Goal: Task Accomplishment & Management: Use online tool/utility

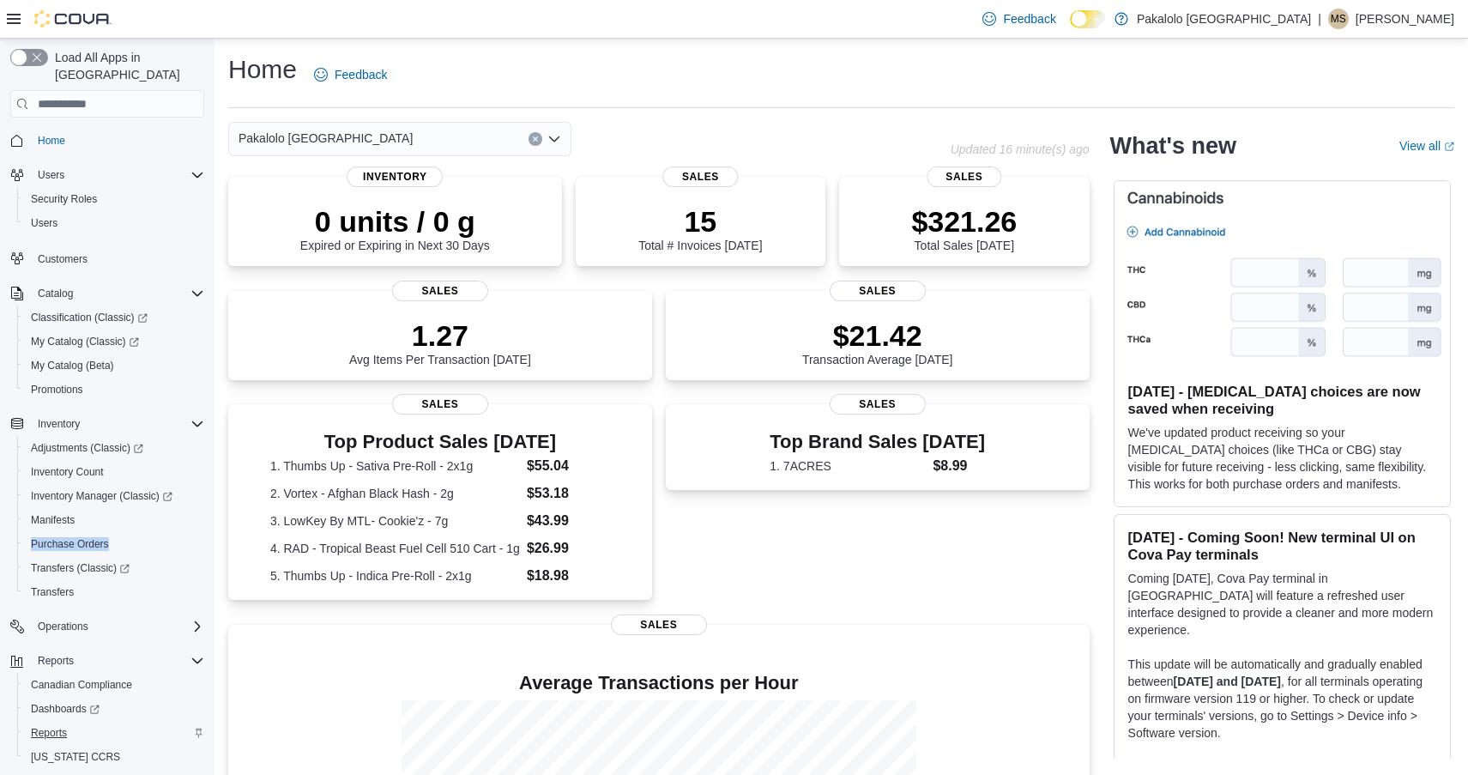
click at [55, 726] on span "Reports" at bounding box center [49, 733] width 36 height 14
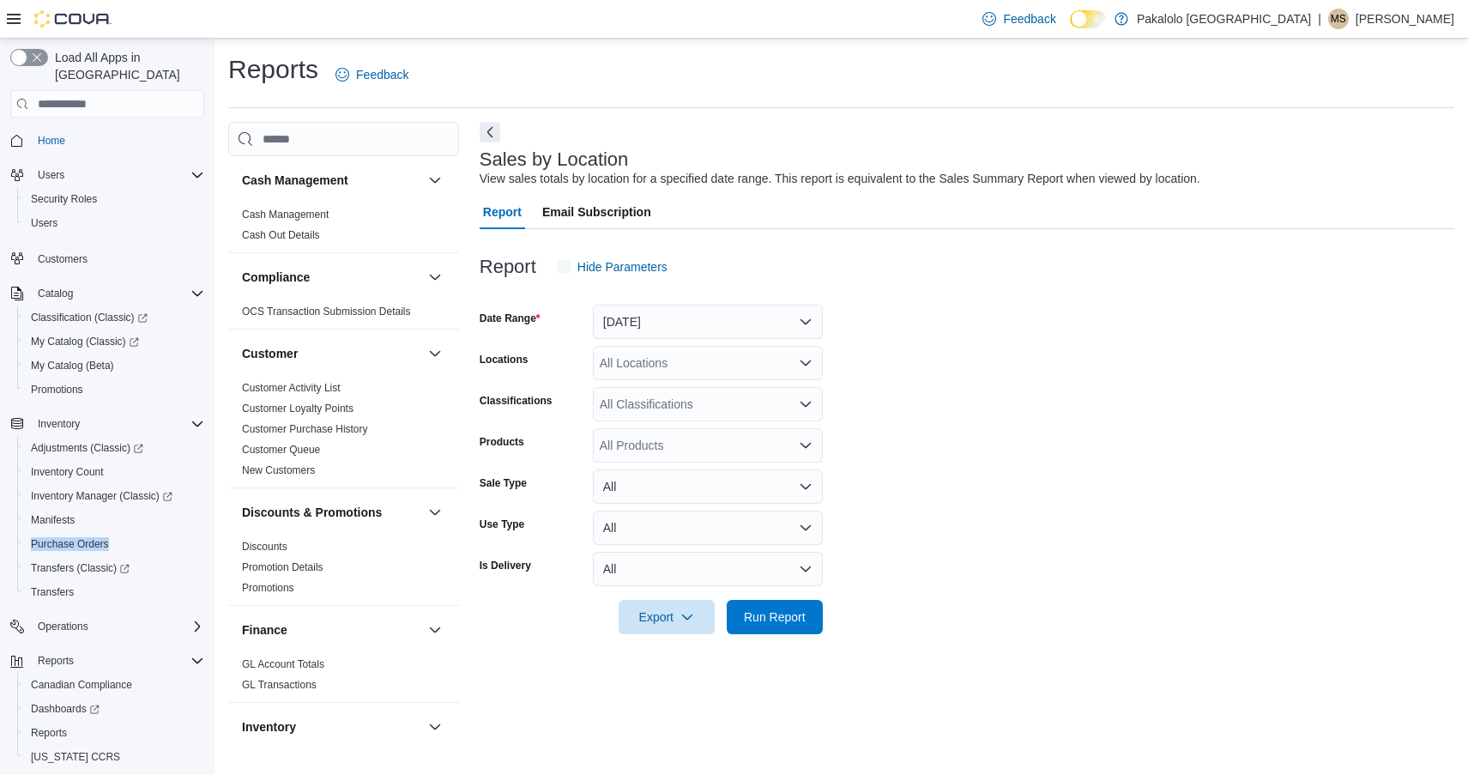
click at [698, 305] on button "Yesterday" at bounding box center [708, 322] width 230 height 34
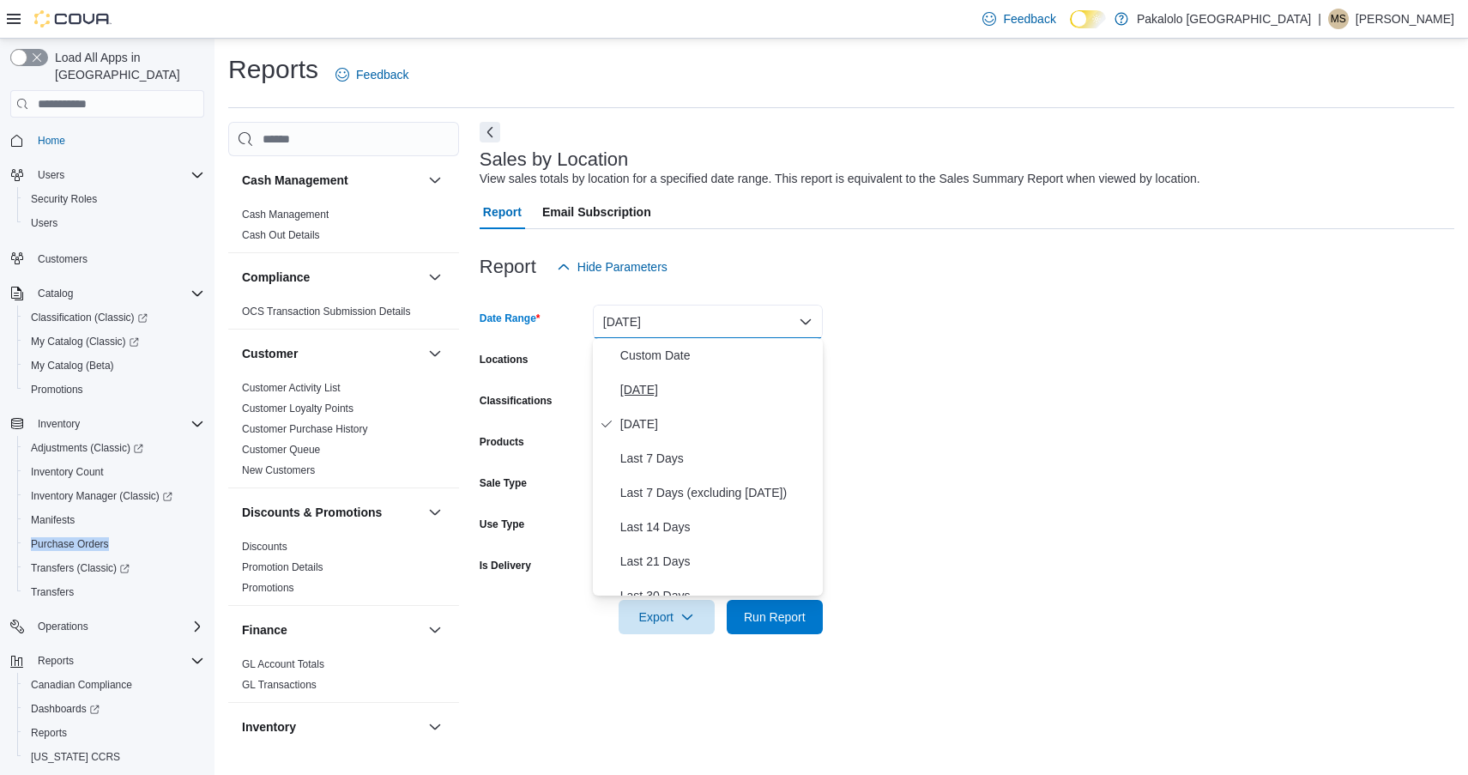
click at [666, 400] on span "Today" at bounding box center [718, 389] width 196 height 21
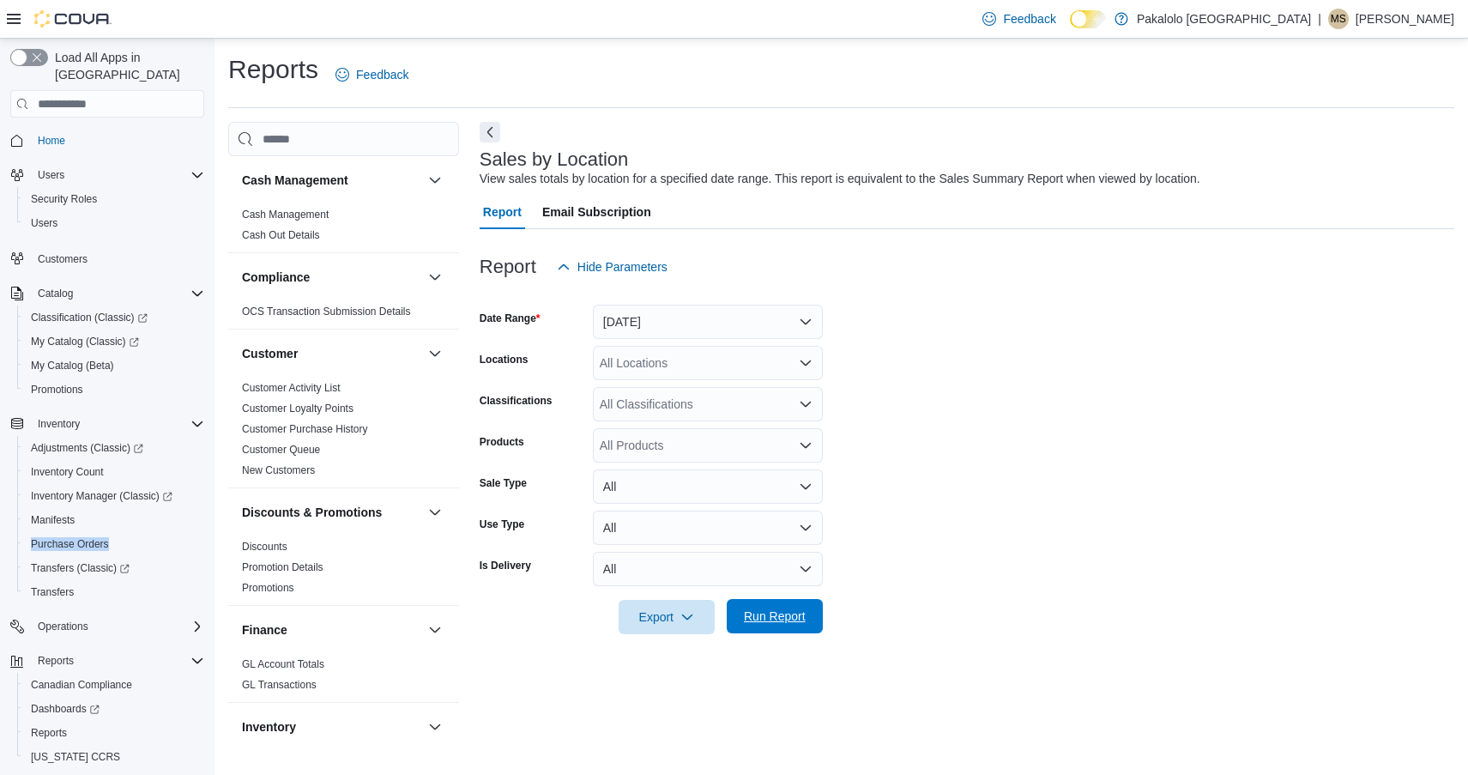
click at [771, 602] on span "Run Report" at bounding box center [775, 616] width 76 height 34
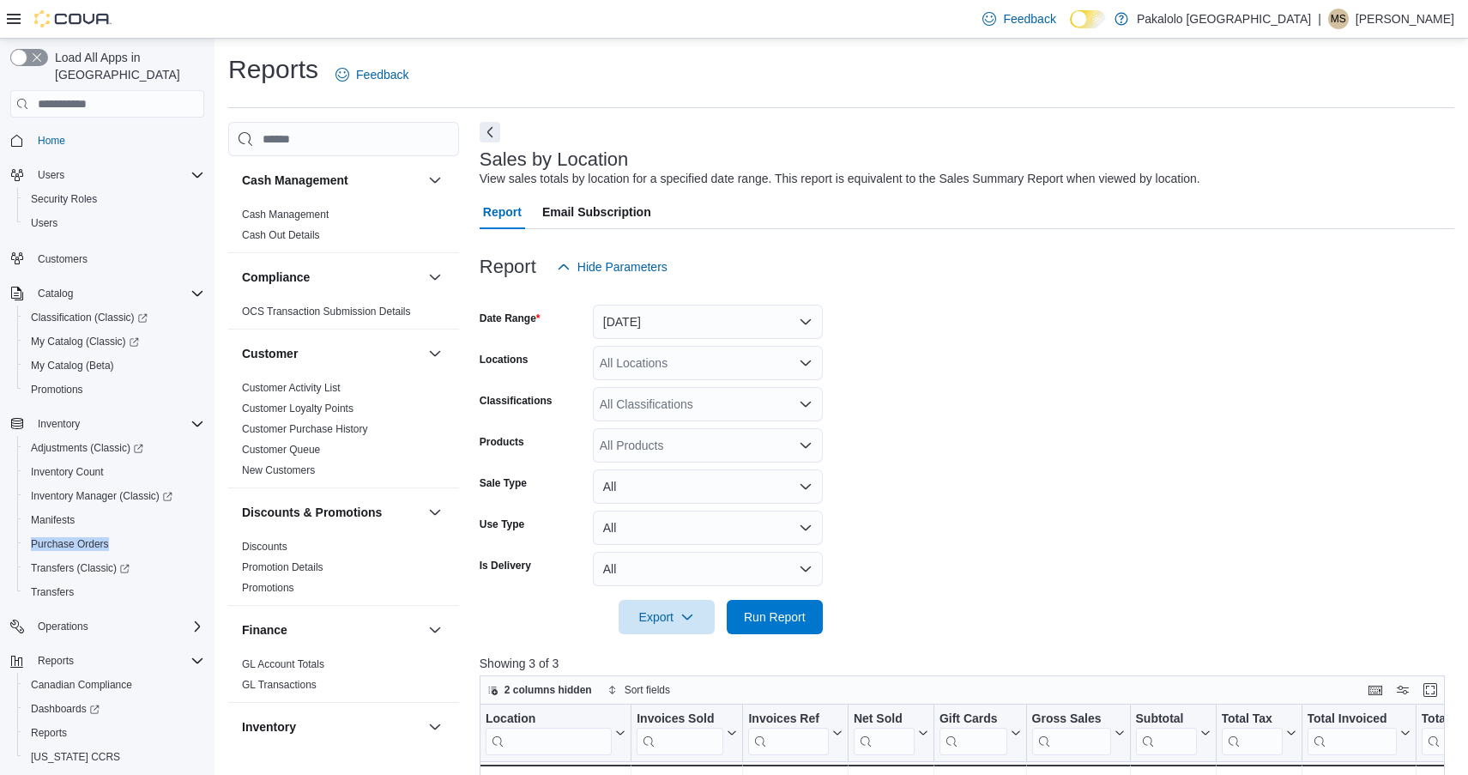
scroll to position [277, 0]
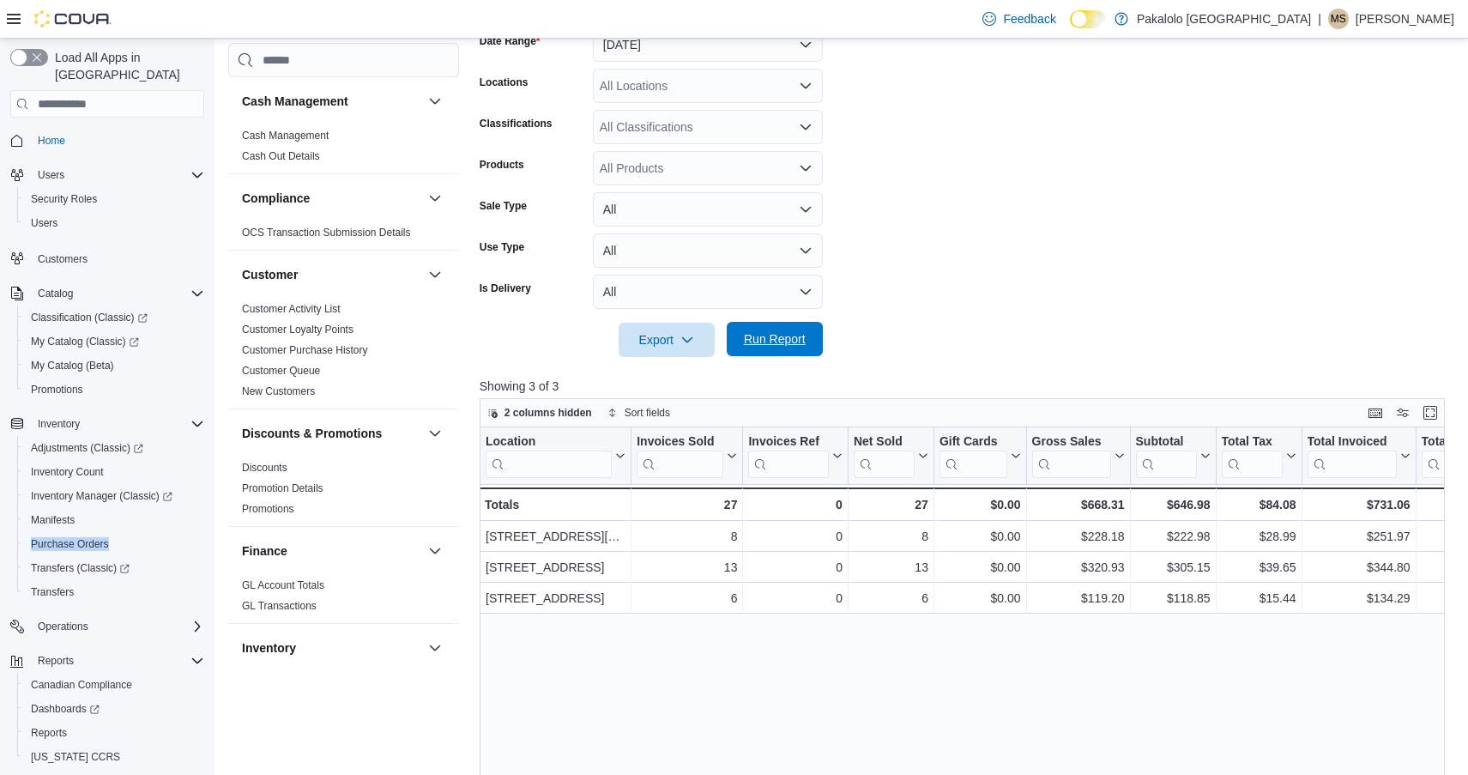
click at [776, 340] on span "Run Report" at bounding box center [775, 338] width 62 height 17
click at [772, 335] on span "Run Report" at bounding box center [775, 338] width 62 height 17
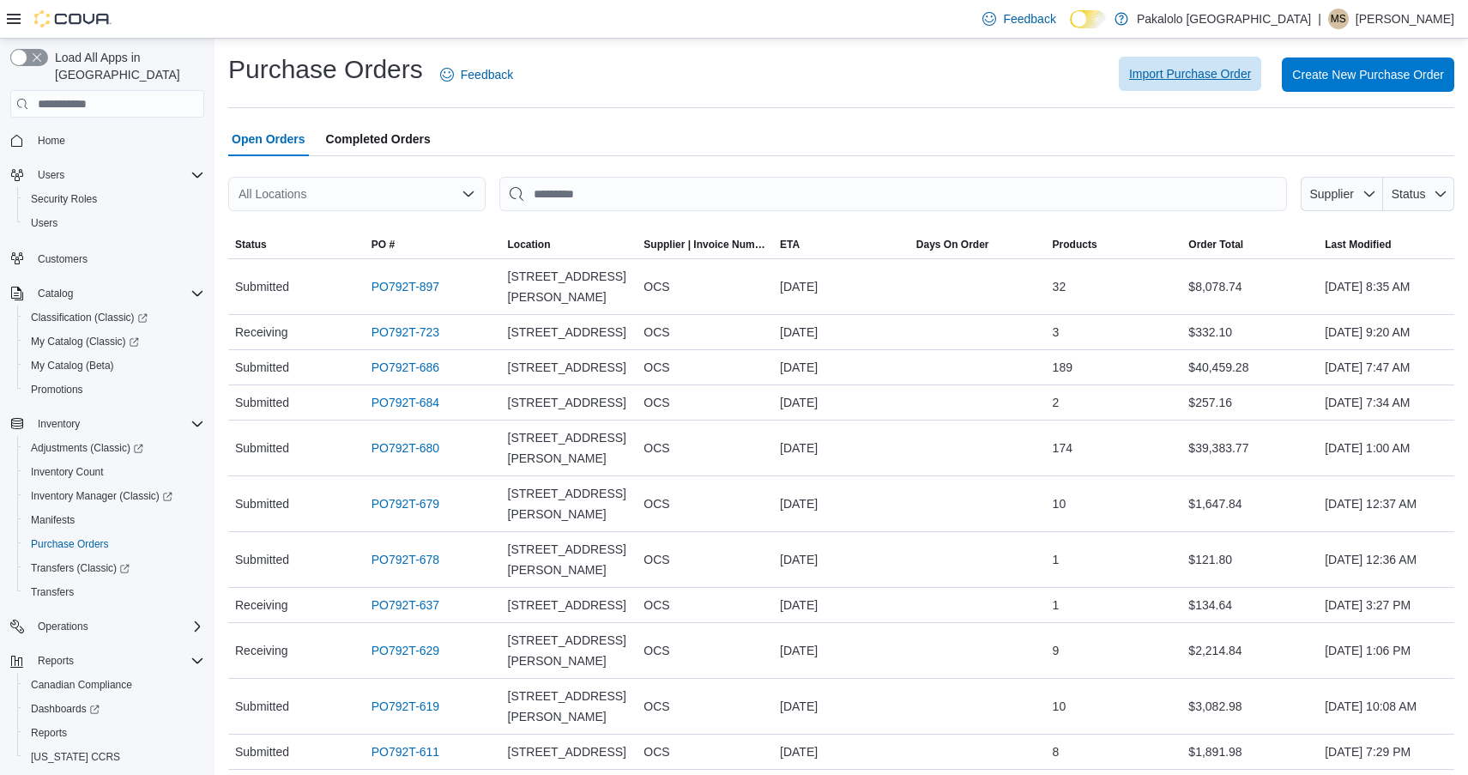
click at [1155, 71] on span "Import Purchase Order" at bounding box center [1190, 73] width 122 height 17
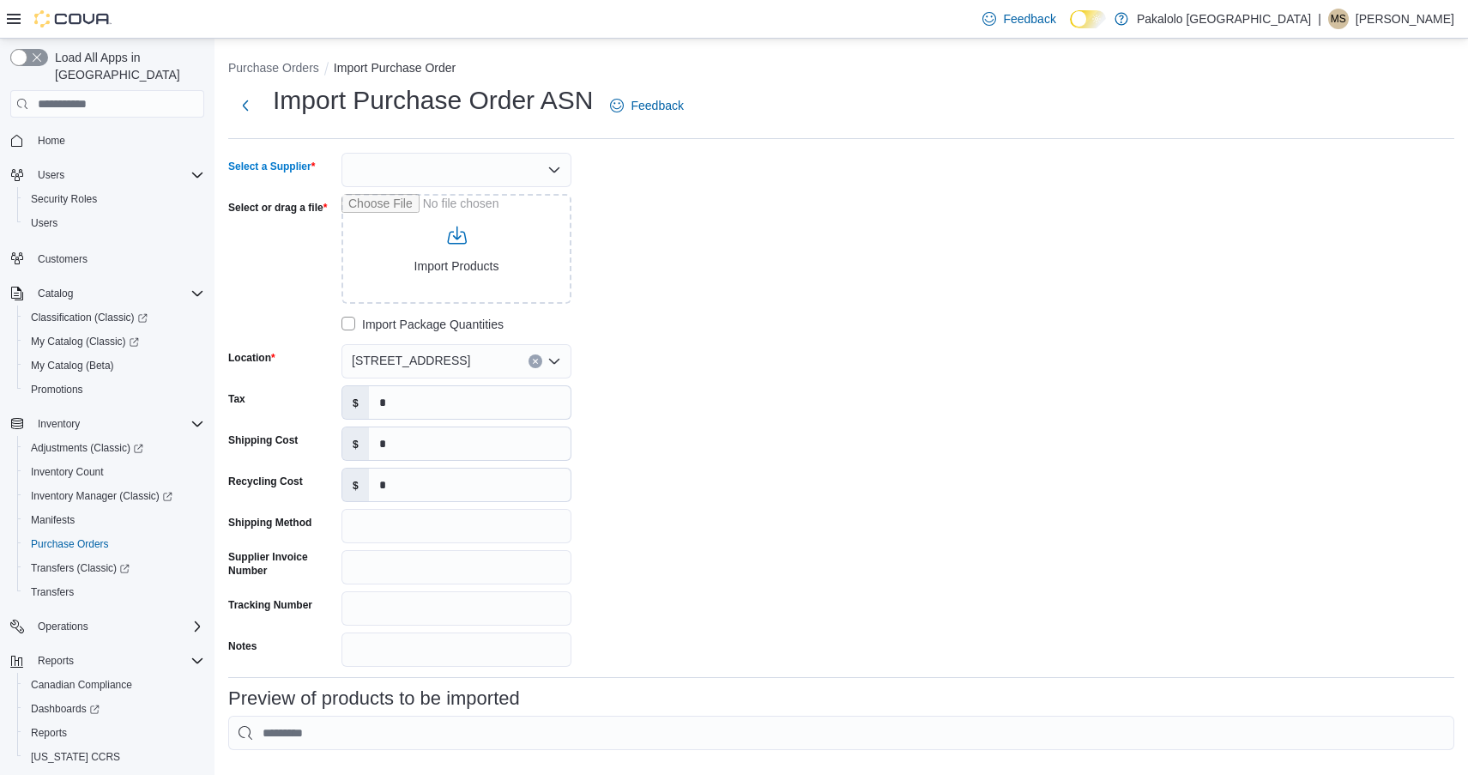
click at [541, 178] on div at bounding box center [457, 170] width 230 height 34
click at [394, 246] on span "OCS" at bounding box center [466, 247] width 189 height 17
click at [443, 256] on input "Select or drag a file" at bounding box center [457, 249] width 230 height 110
type input "**********"
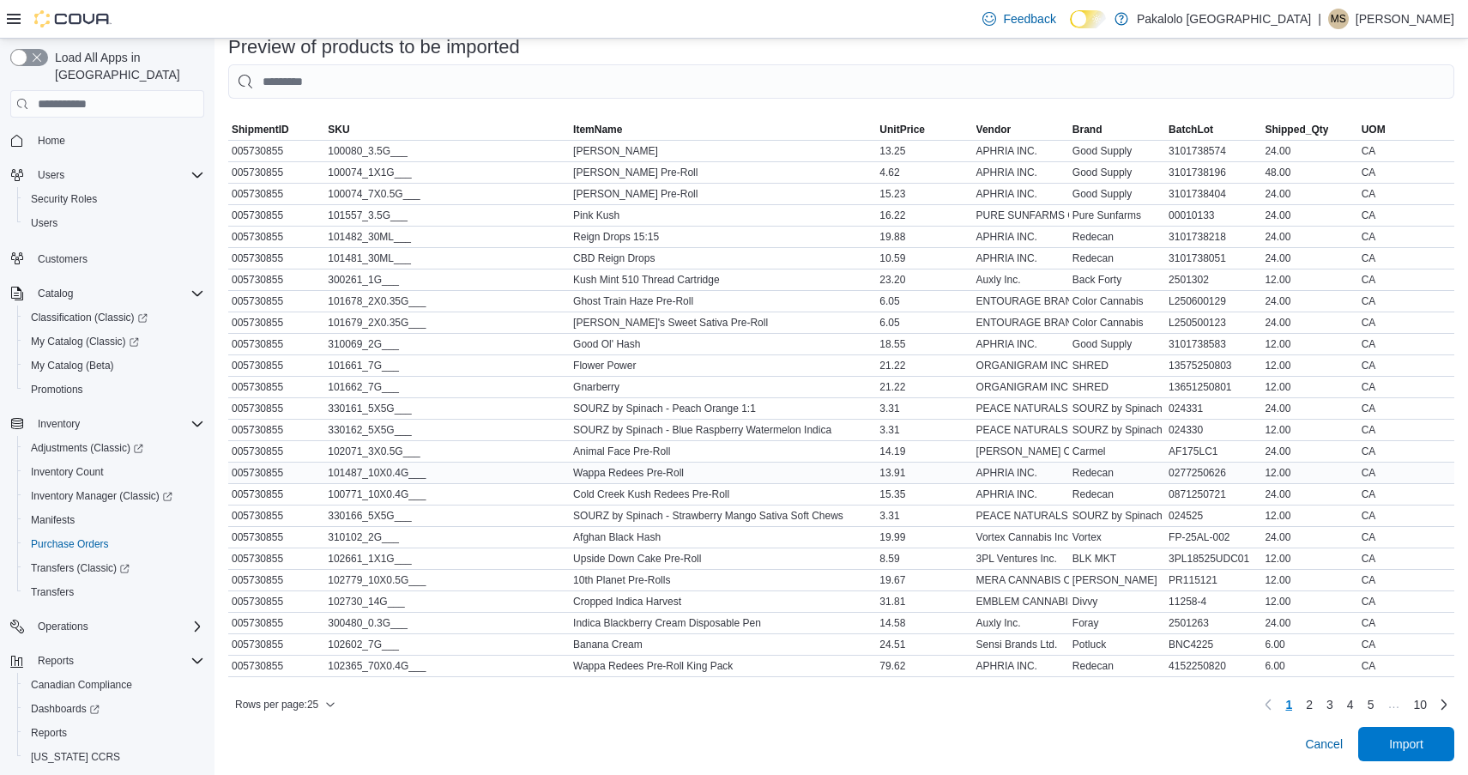
scroll to position [650, 0]
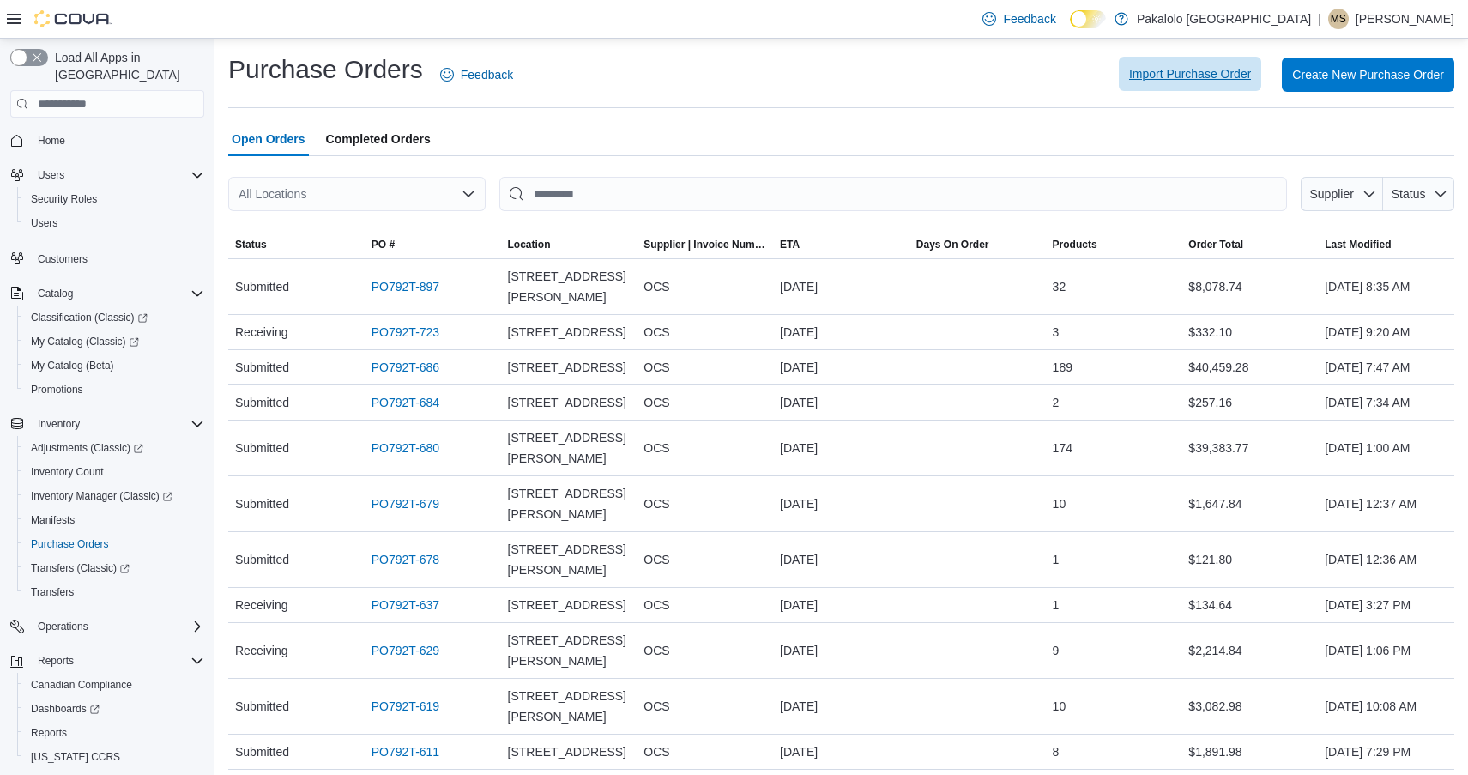
click at [1145, 77] on span "Import Purchase Order" at bounding box center [1190, 73] width 122 height 17
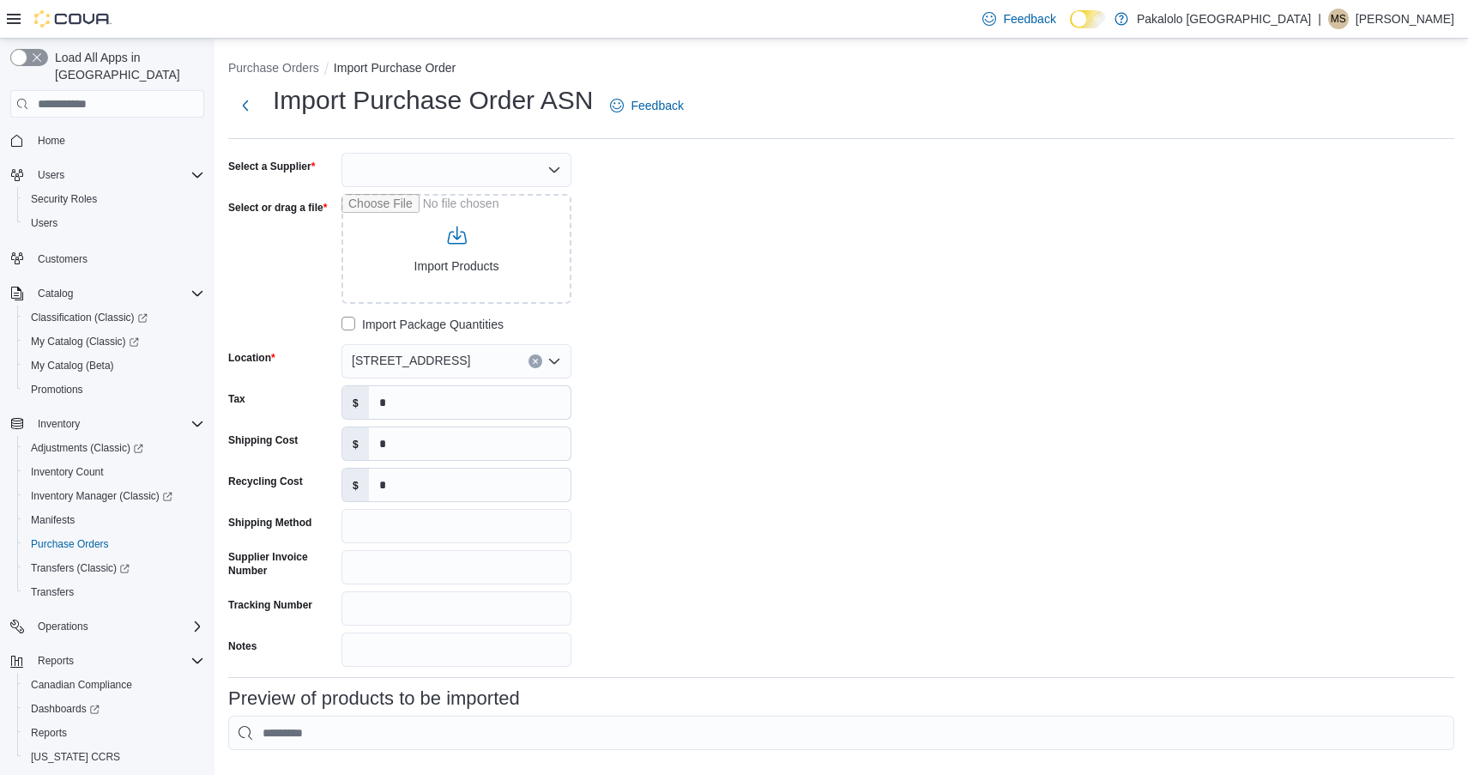
click at [451, 176] on div at bounding box center [457, 170] width 230 height 34
click at [416, 239] on span "OCS" at bounding box center [466, 247] width 189 height 17
click at [416, 239] on input "Select or drag a file" at bounding box center [457, 249] width 230 height 110
type input "**********"
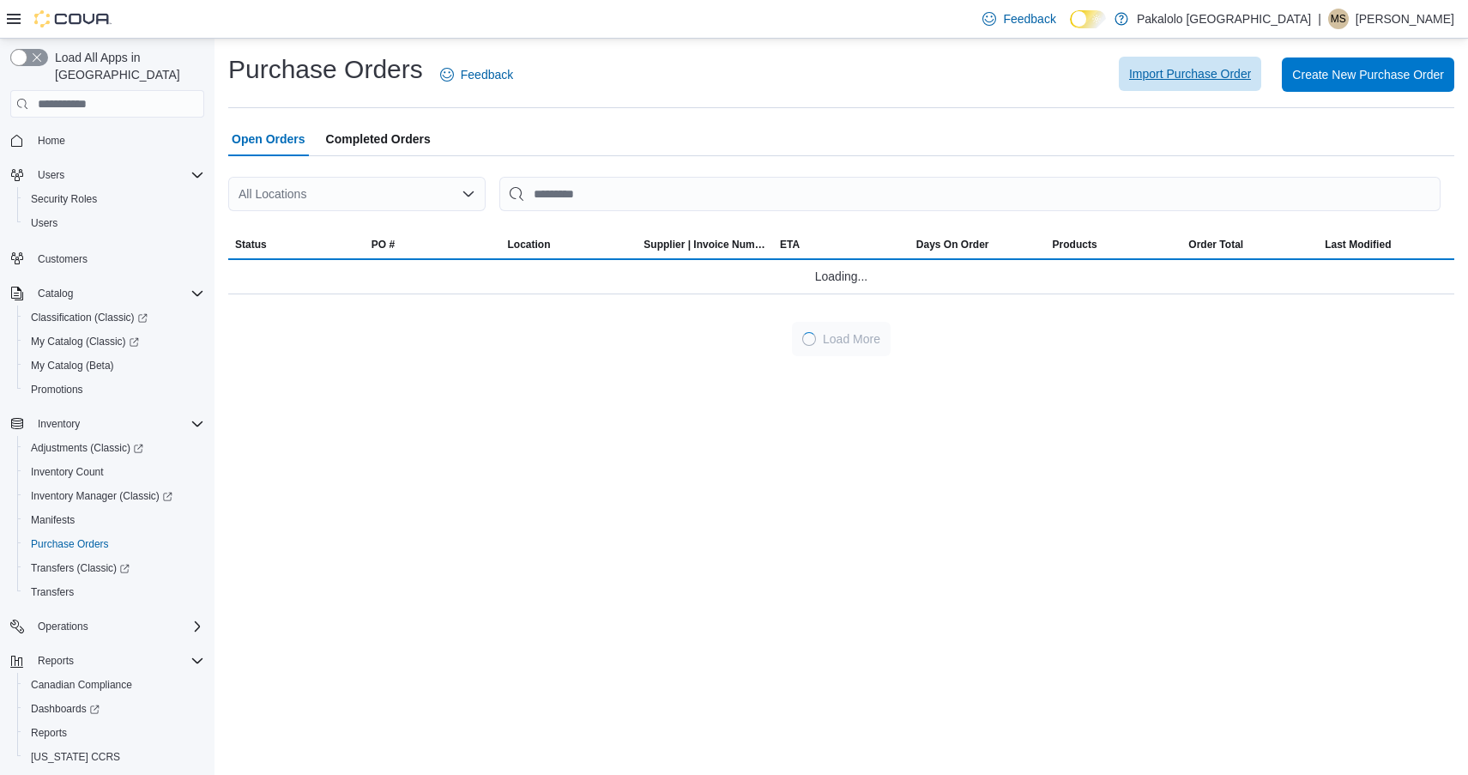
click at [1143, 57] on div "Import Purchase Order Create New Purchase Order" at bounding box center [994, 74] width 921 height 34
click at [1150, 74] on span "Import Purchase Order" at bounding box center [1190, 73] width 122 height 17
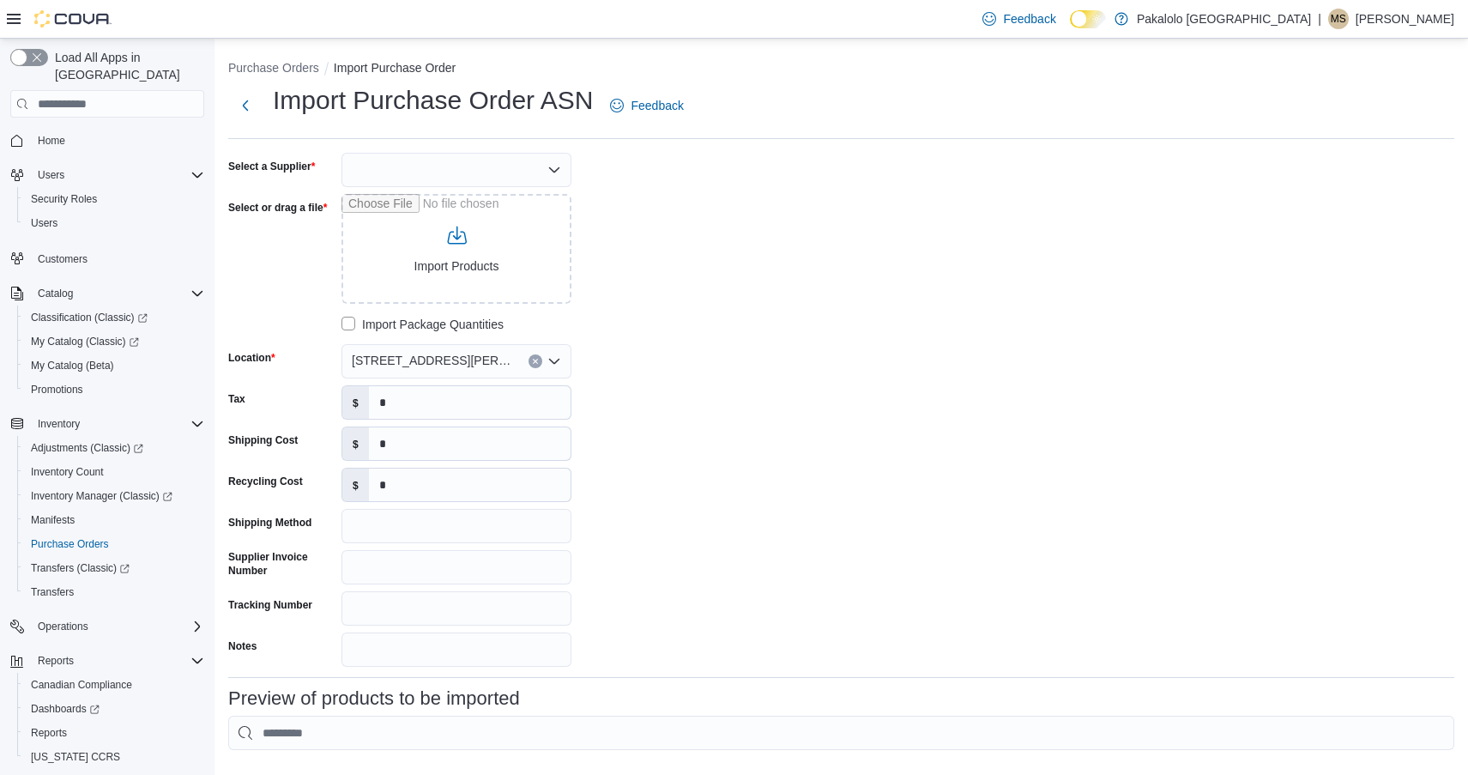
click at [468, 347] on div "[STREET_ADDRESS][PERSON_NAME]" at bounding box center [457, 361] width 230 height 34
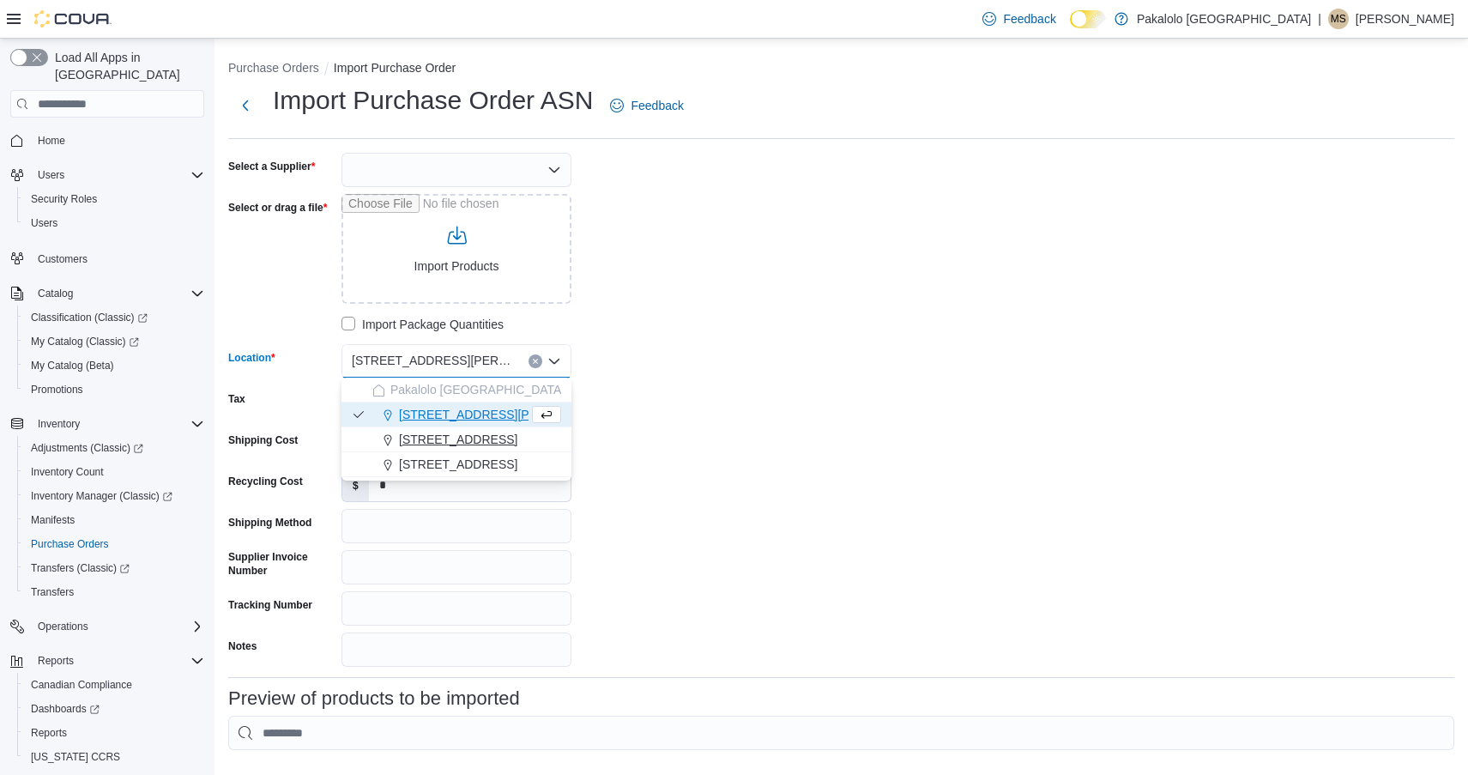
click at [439, 444] on span "[STREET_ADDRESS]" at bounding box center [458, 439] width 118 height 17
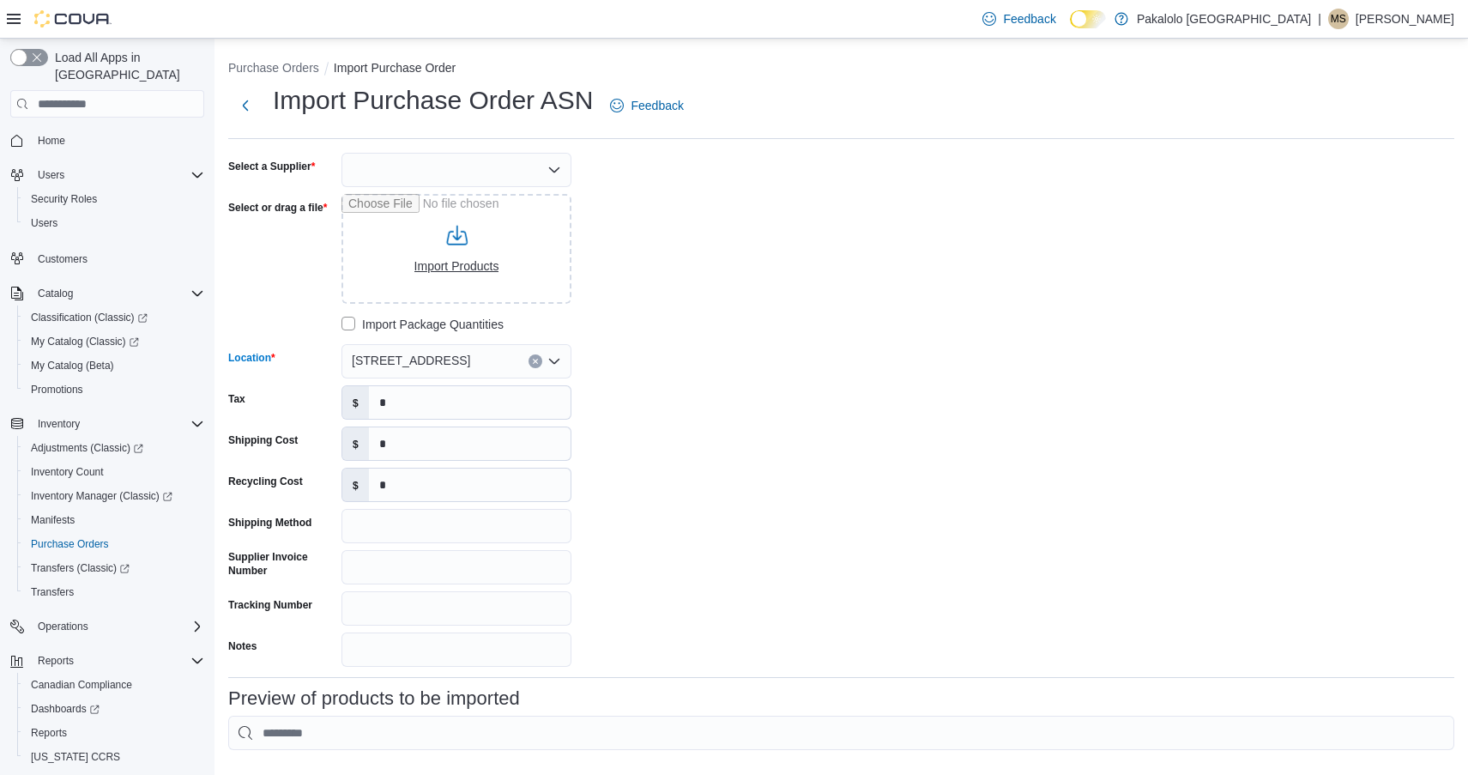
click at [444, 280] on input "Select or drag a file" at bounding box center [457, 249] width 230 height 110
type input "**********"
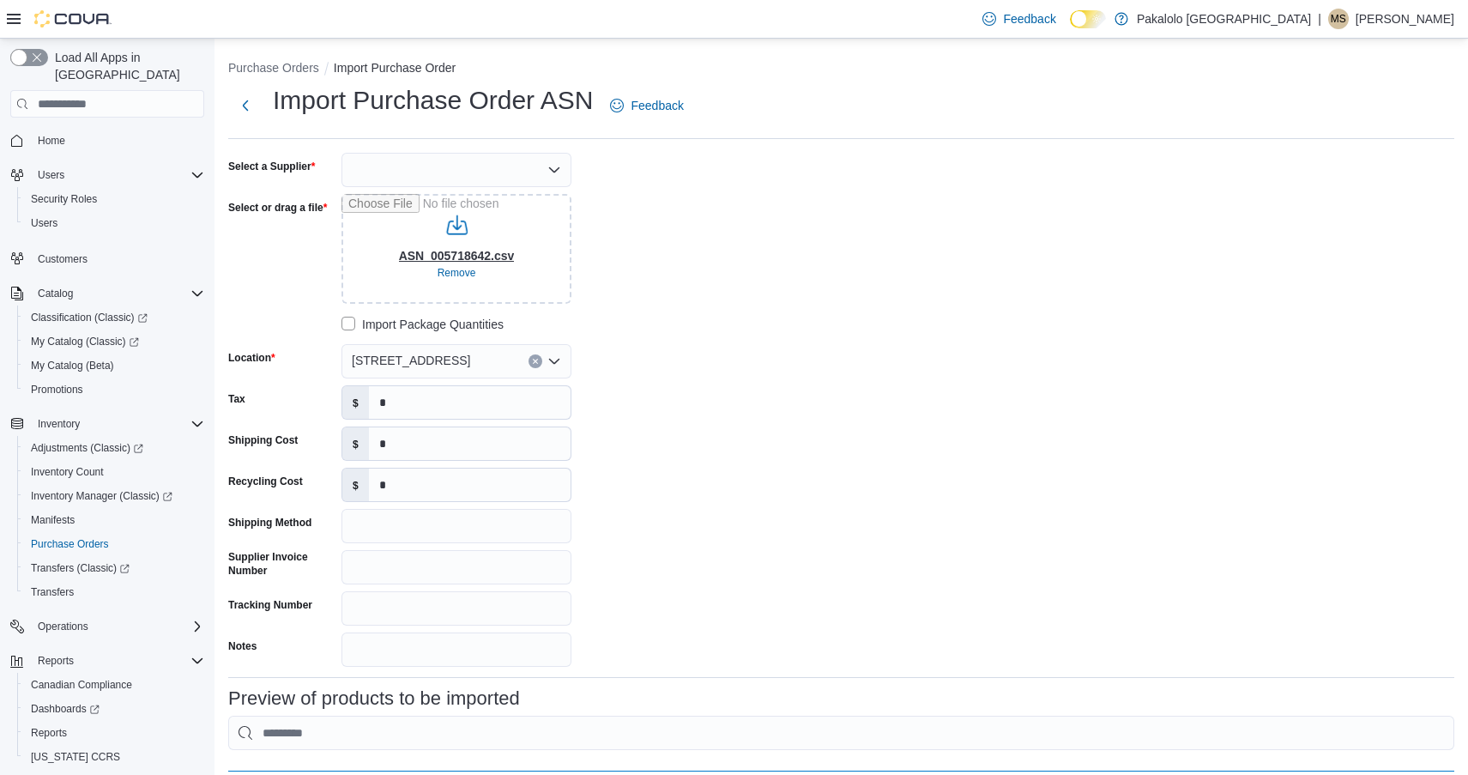
type input "**********"
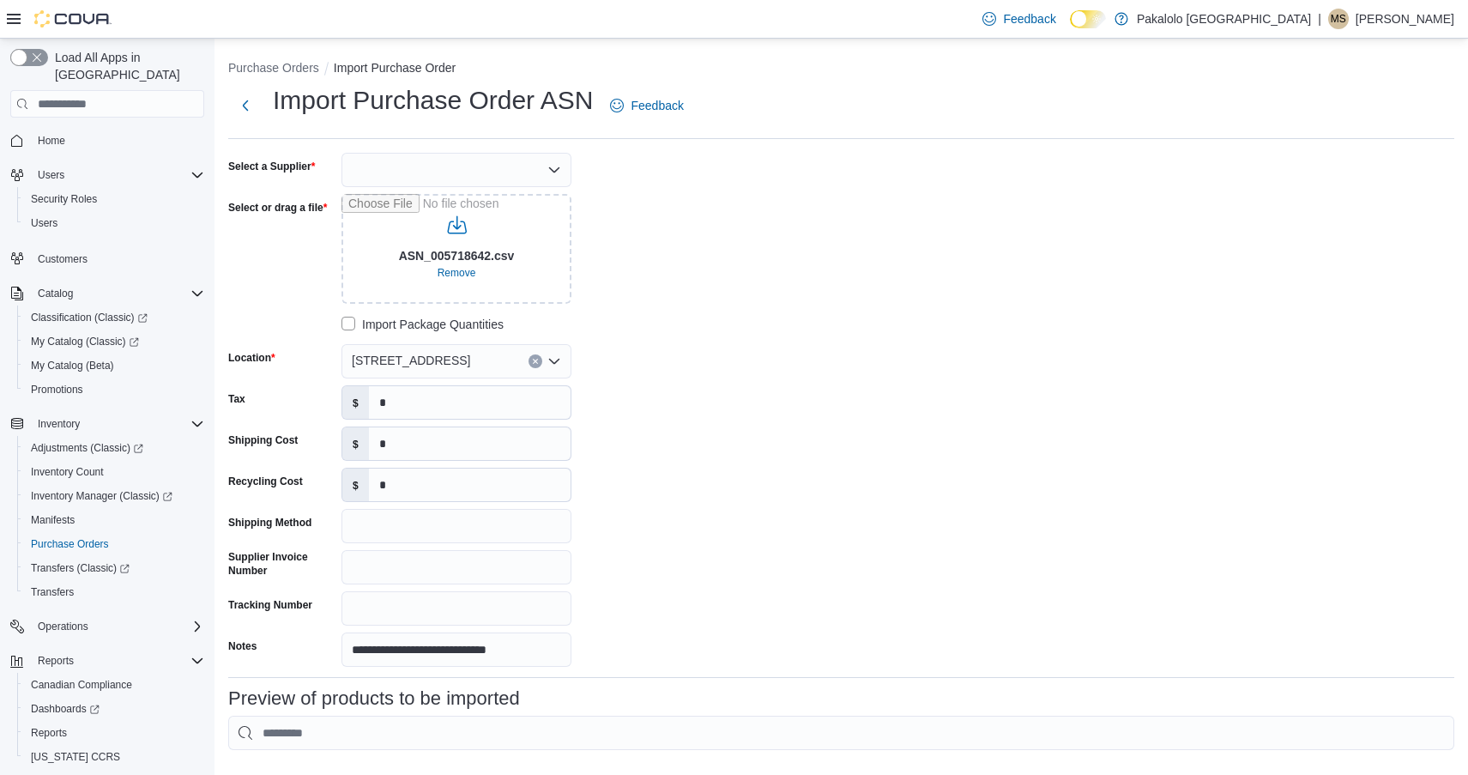
click at [469, 170] on div at bounding box center [457, 170] width 230 height 34
click at [453, 248] on span "OCS" at bounding box center [466, 247] width 189 height 17
